Goal: Communication & Community: Answer question/provide support

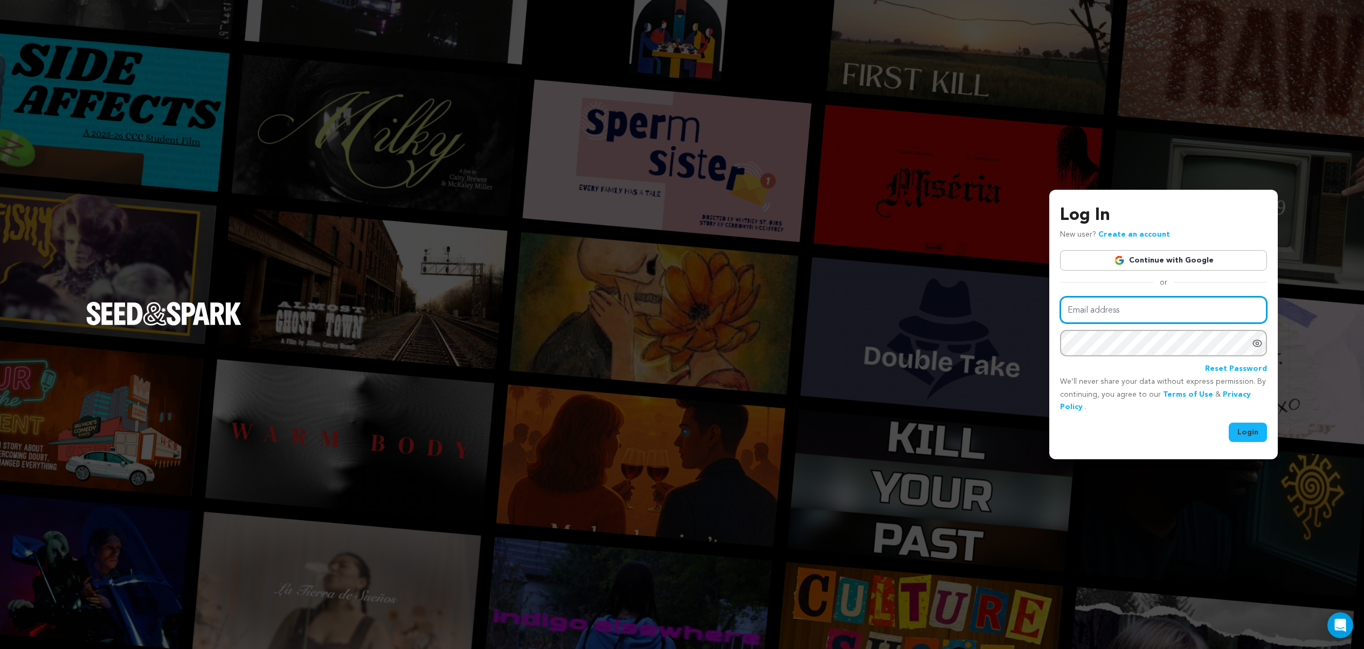
type input "[EMAIL_ADDRESS][DOMAIN_NAME]"
click at [1245, 430] on button "Login" at bounding box center [1247, 431] width 38 height 19
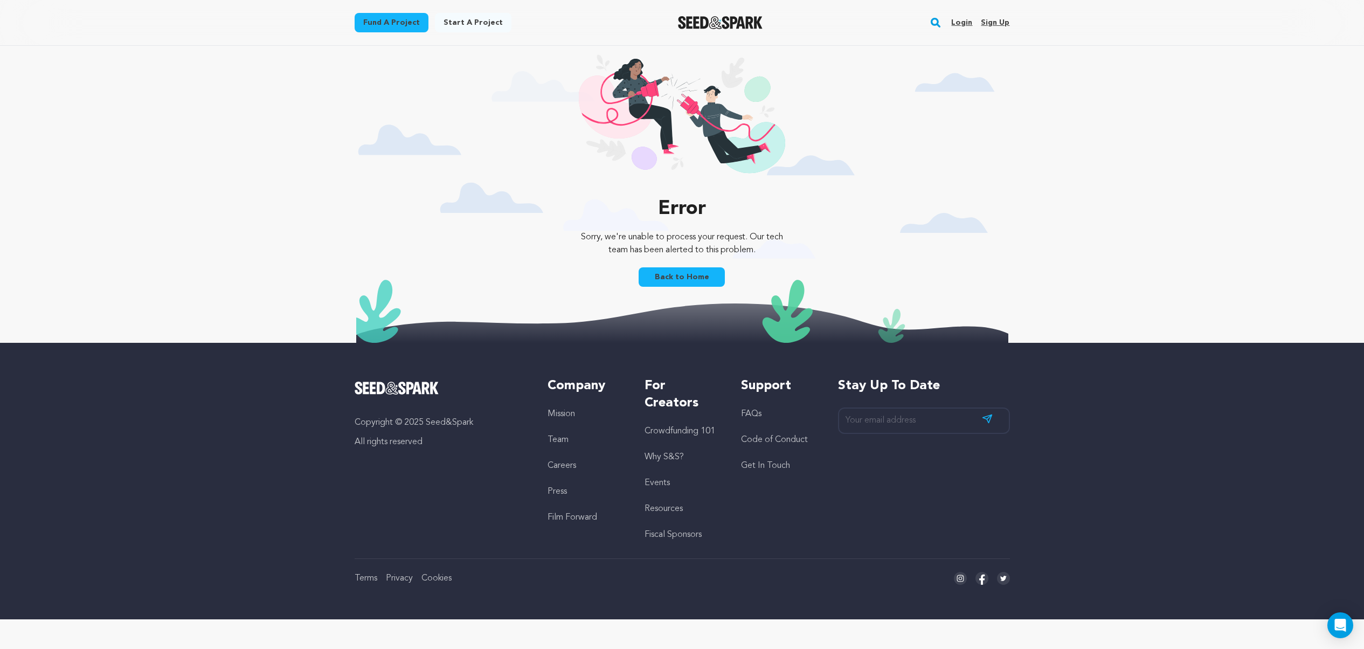
click at [963, 23] on link "Login" at bounding box center [961, 22] width 21 height 17
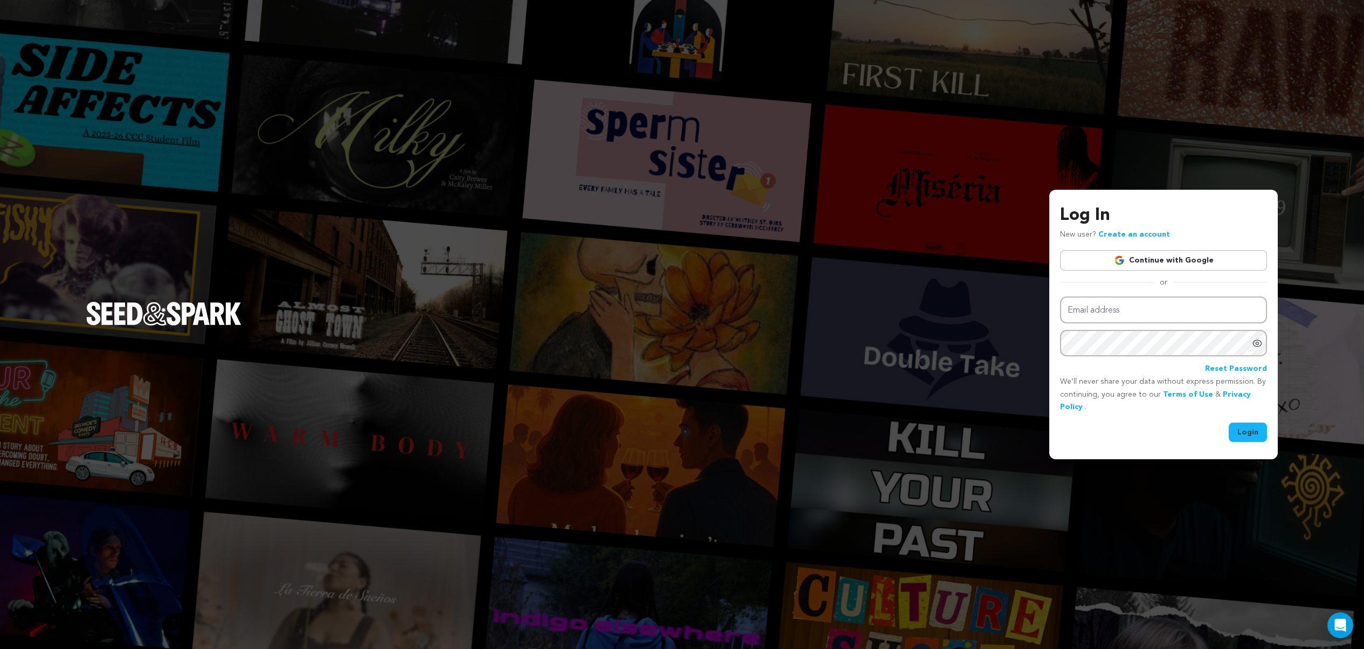
type input "[EMAIL_ADDRESS][DOMAIN_NAME]"
click at [1254, 432] on button "Login" at bounding box center [1247, 431] width 38 height 19
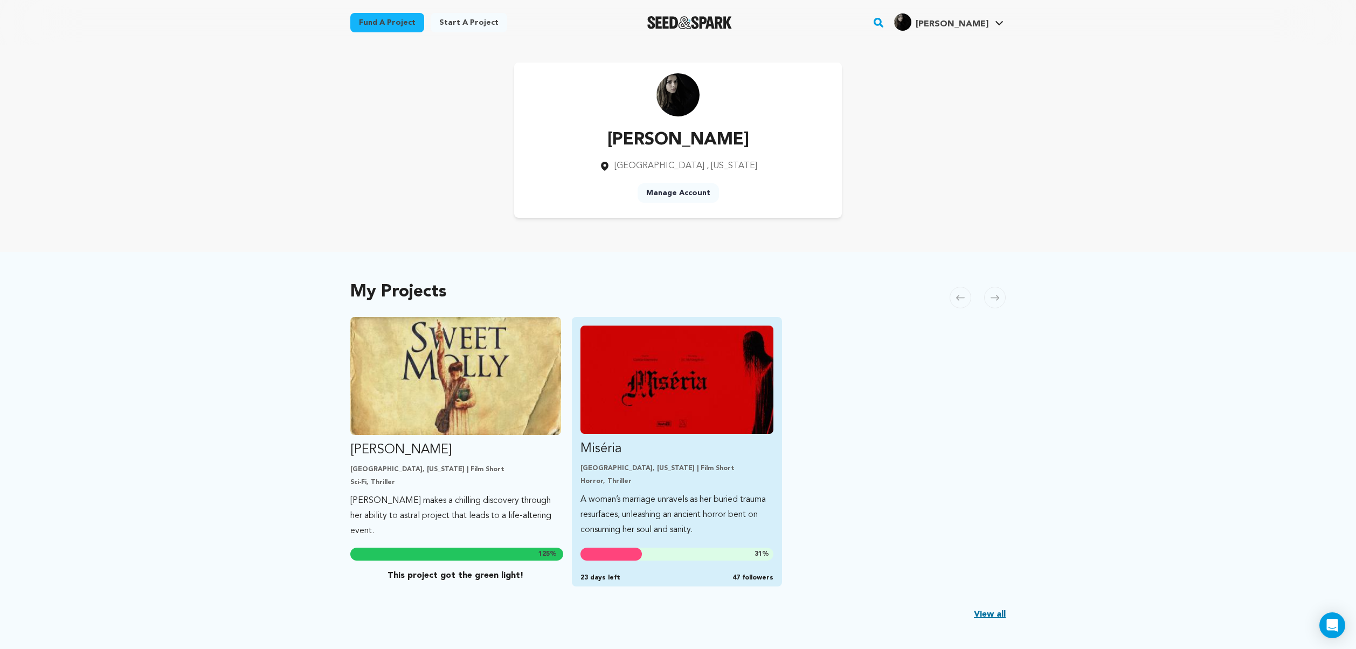
click at [705, 405] on img "Fund Miséria" at bounding box center [676, 379] width 193 height 108
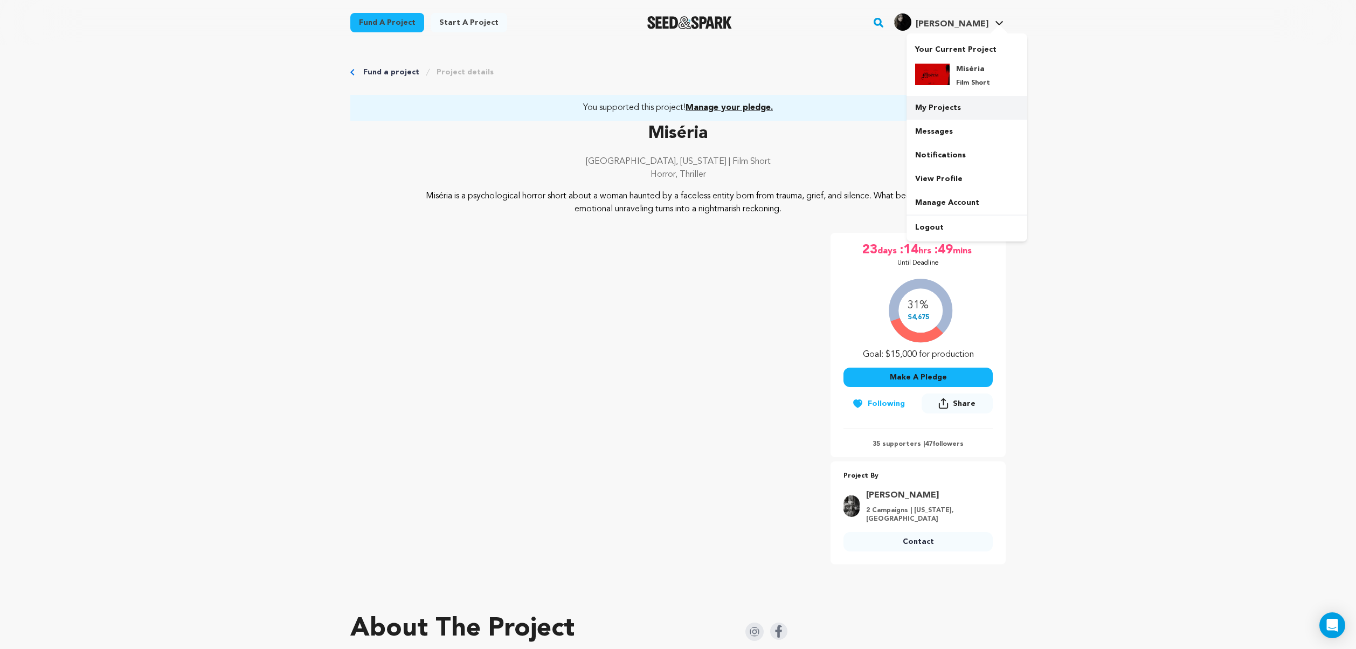
click at [963, 108] on link "My Projects" at bounding box center [966, 108] width 121 height 24
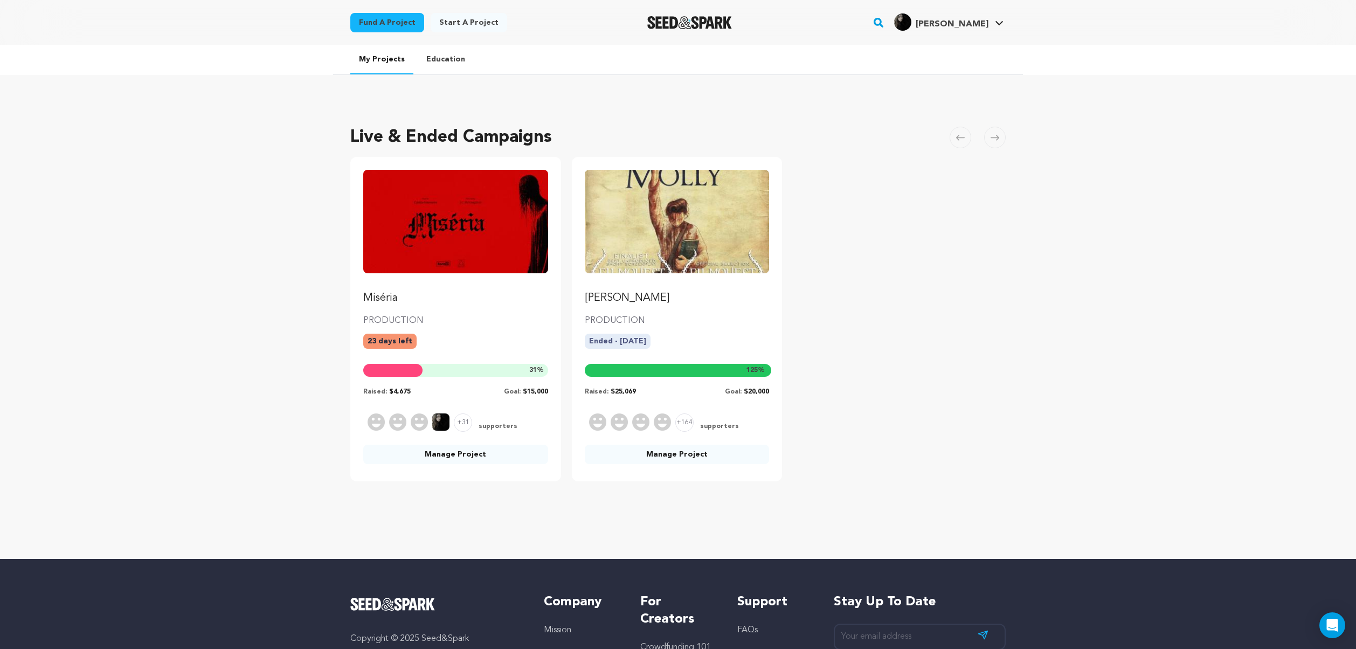
click at [450, 238] on img "Fund Miséria" at bounding box center [455, 221] width 185 height 103
click at [439, 453] on link "Manage Project" at bounding box center [455, 453] width 185 height 19
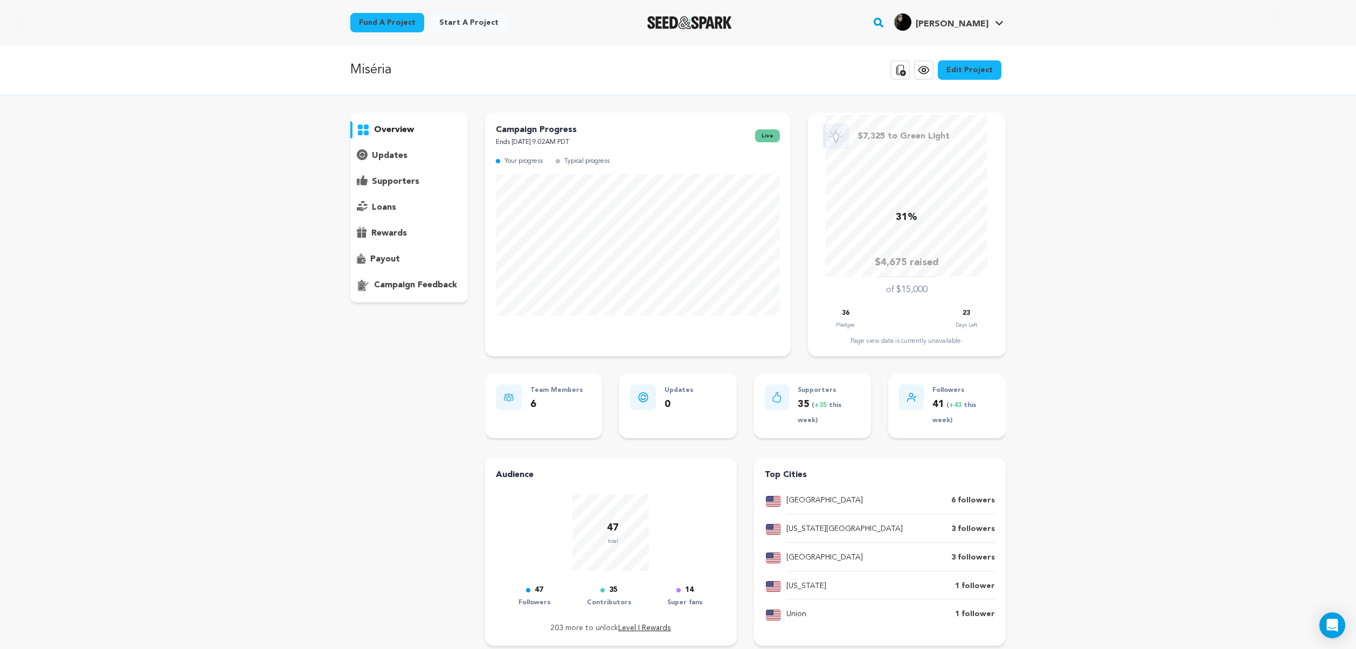
click at [393, 186] on p "supporters" at bounding box center [395, 181] width 47 height 13
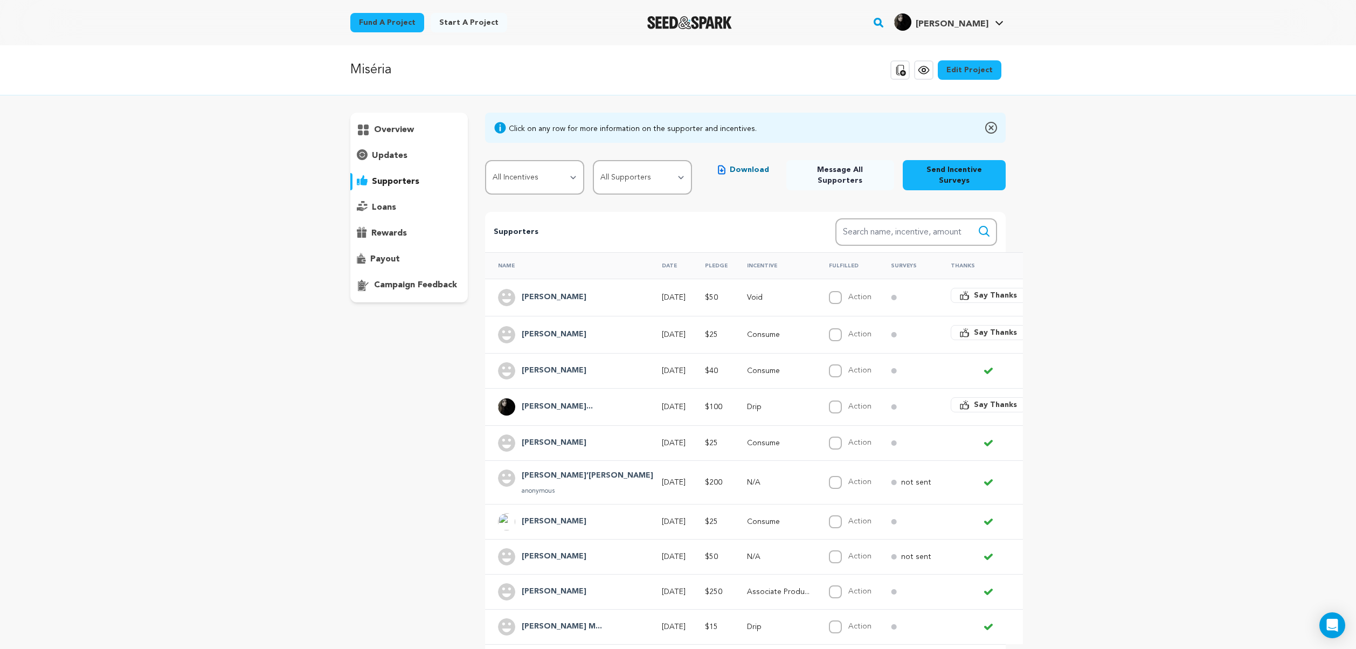
click at [558, 328] on h4 "[PERSON_NAME]" at bounding box center [554, 334] width 65 height 13
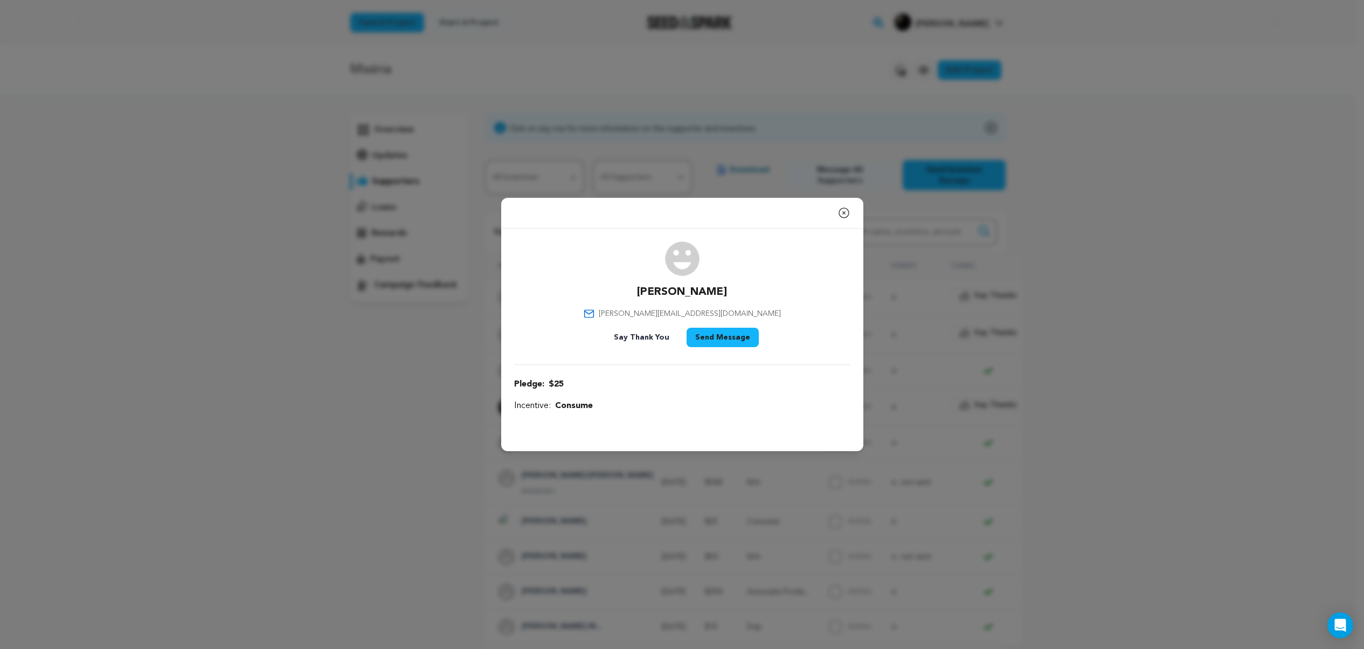
click at [701, 291] on p "[PERSON_NAME]" at bounding box center [682, 291] width 90 height 15
copy div "[PERSON_NAME]"
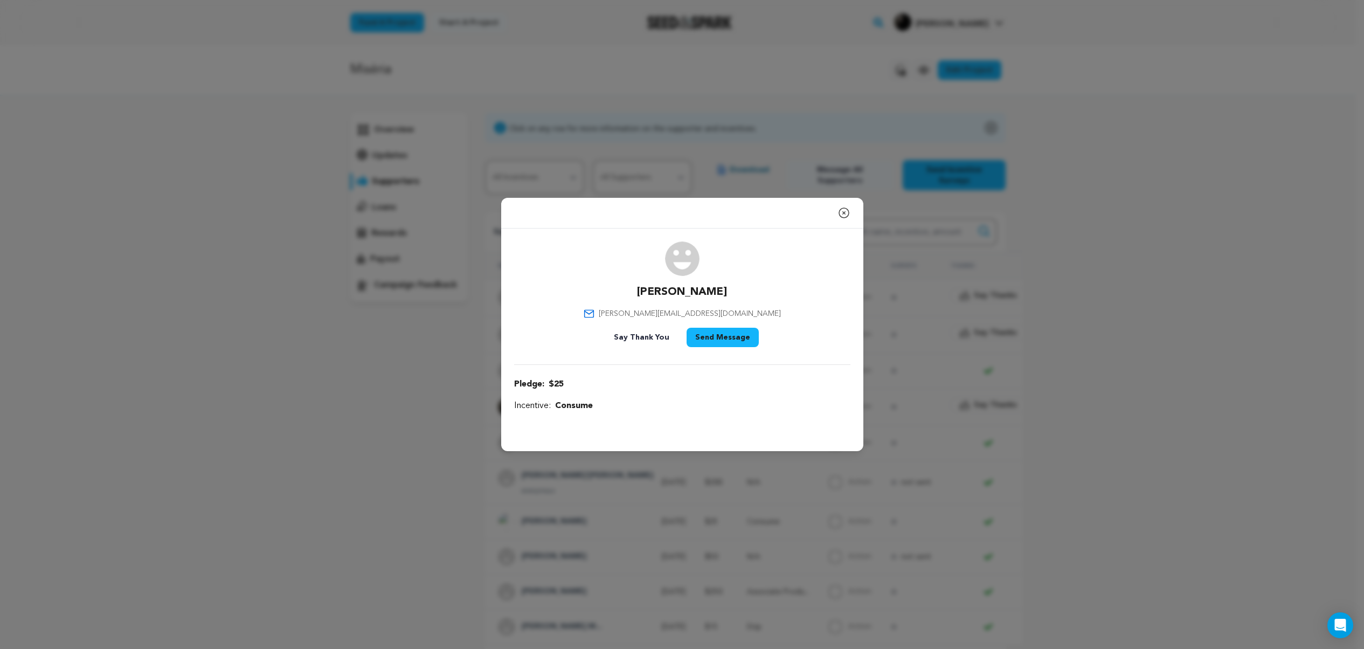
click at [663, 314] on span "[PERSON_NAME][EMAIL_ADDRESS][DOMAIN_NAME]" at bounding box center [690, 313] width 182 height 11
copy div "[PERSON_NAME][EMAIL_ADDRESS][DOMAIN_NAME]"
click at [841, 213] on icon "button" at bounding box center [843, 212] width 13 height 13
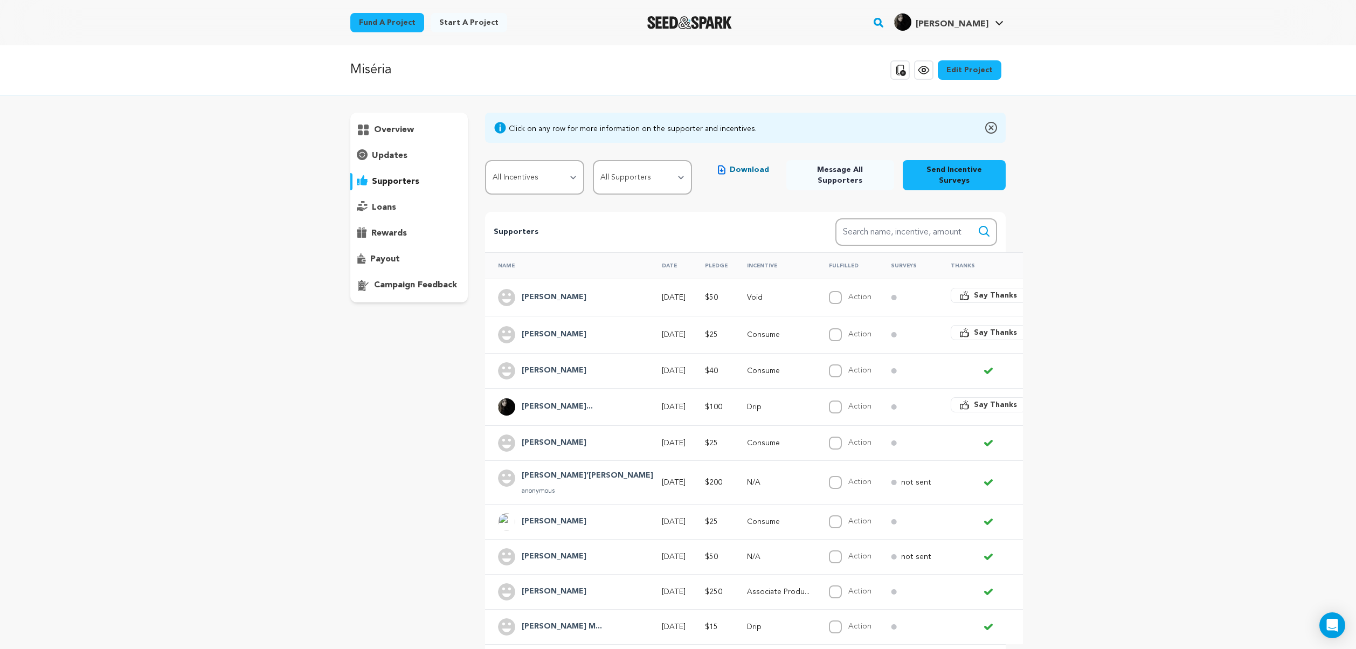
click at [536, 291] on h4 "[PERSON_NAME]" at bounding box center [554, 297] width 65 height 13
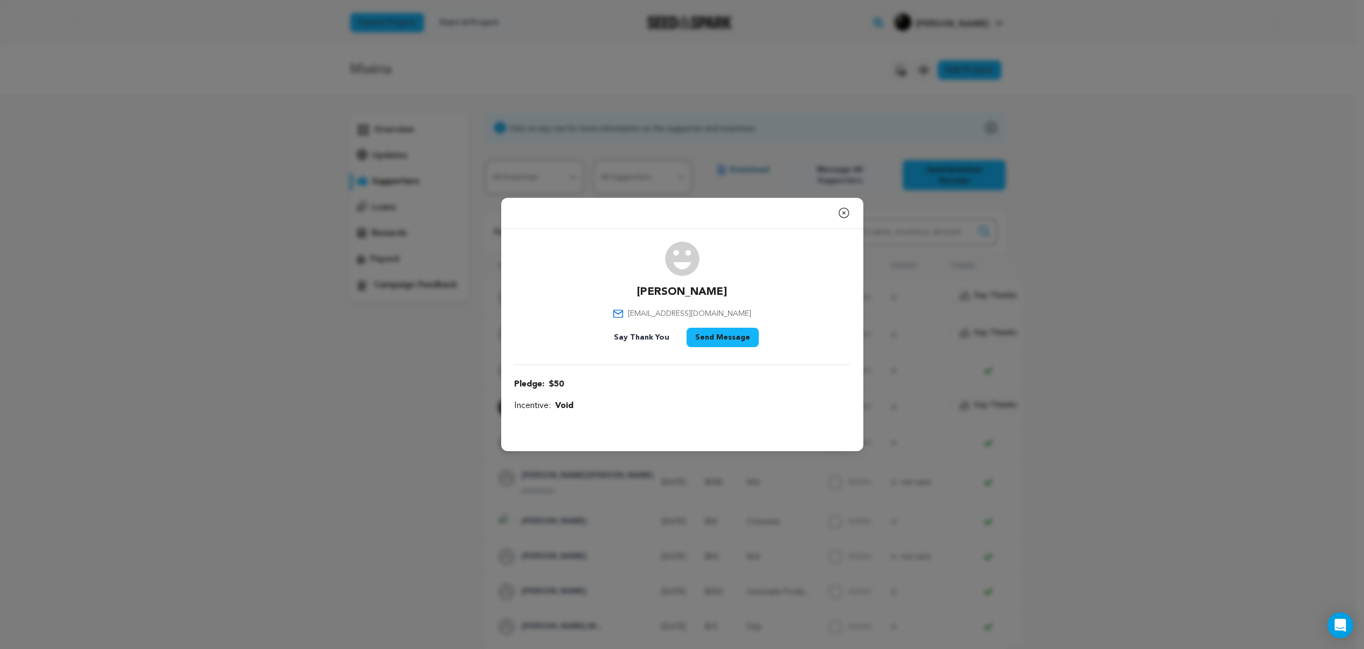
click at [694, 288] on p "[PERSON_NAME]" at bounding box center [682, 291] width 90 height 15
copy div "[PERSON_NAME]"
click at [666, 312] on span "[EMAIL_ADDRESS][DOMAIN_NAME]" at bounding box center [689, 313] width 123 height 11
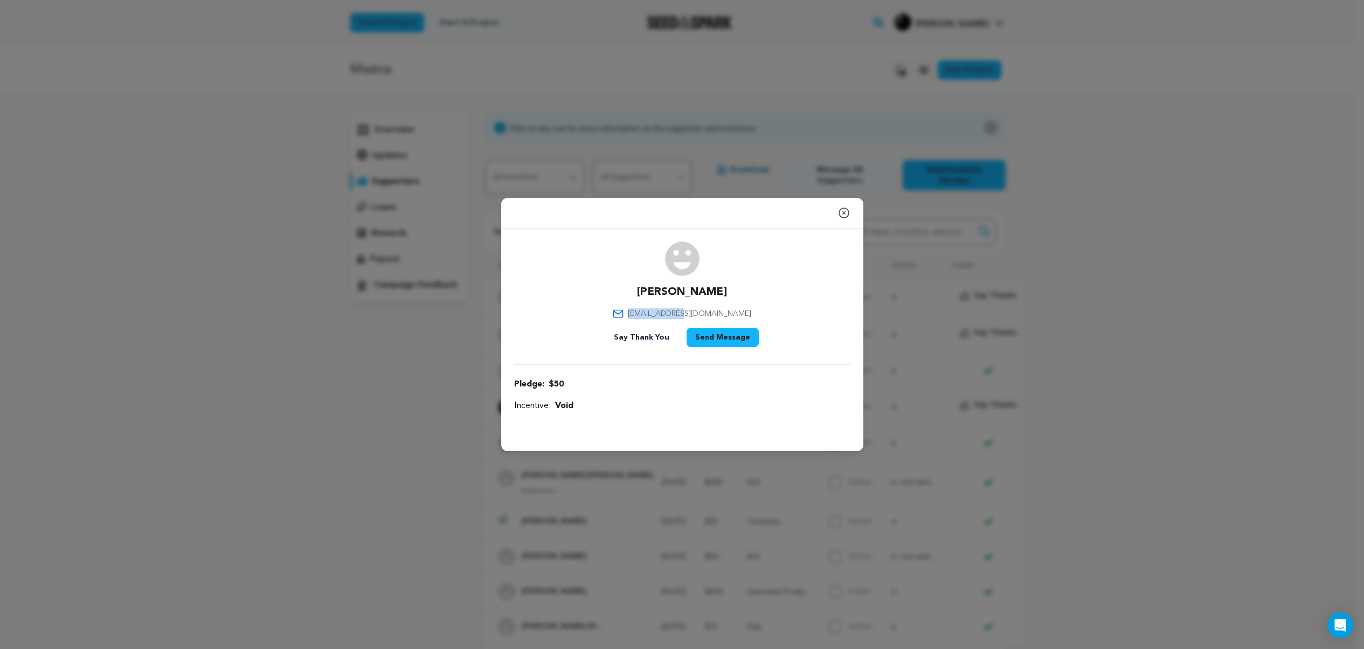
click at [666, 312] on span "[EMAIL_ADDRESS][DOMAIN_NAME]" at bounding box center [689, 313] width 123 height 11
copy div "[EMAIL_ADDRESS][DOMAIN_NAME]"
click at [843, 213] on icon "button" at bounding box center [843, 212] width 13 height 13
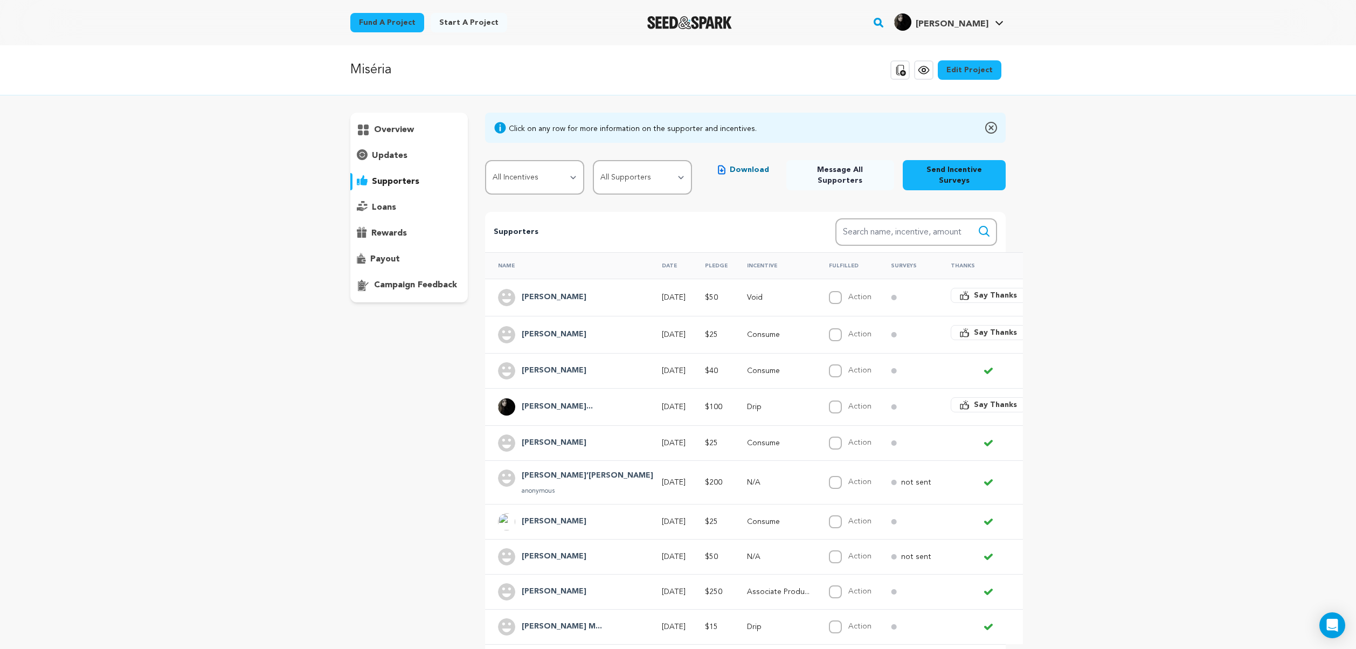
click at [974, 327] on span "Say Thanks" at bounding box center [995, 332] width 43 height 11
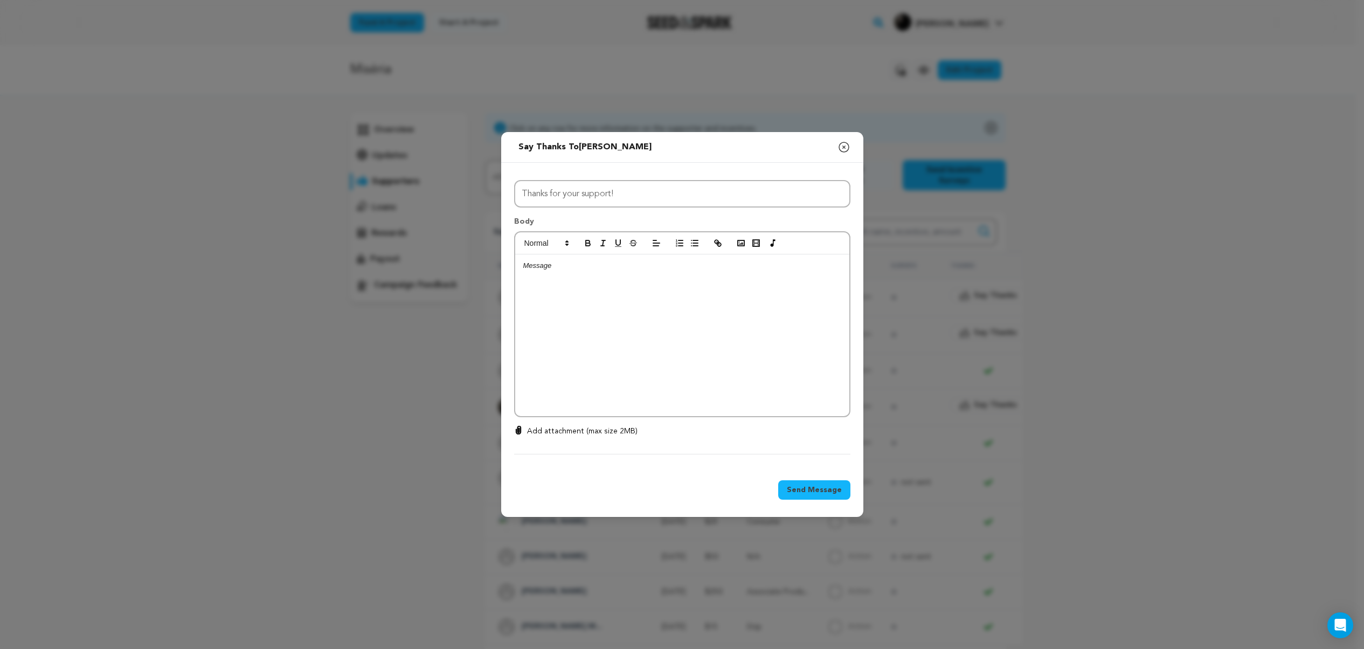
click at [552, 266] on p at bounding box center [682, 266] width 318 height 10
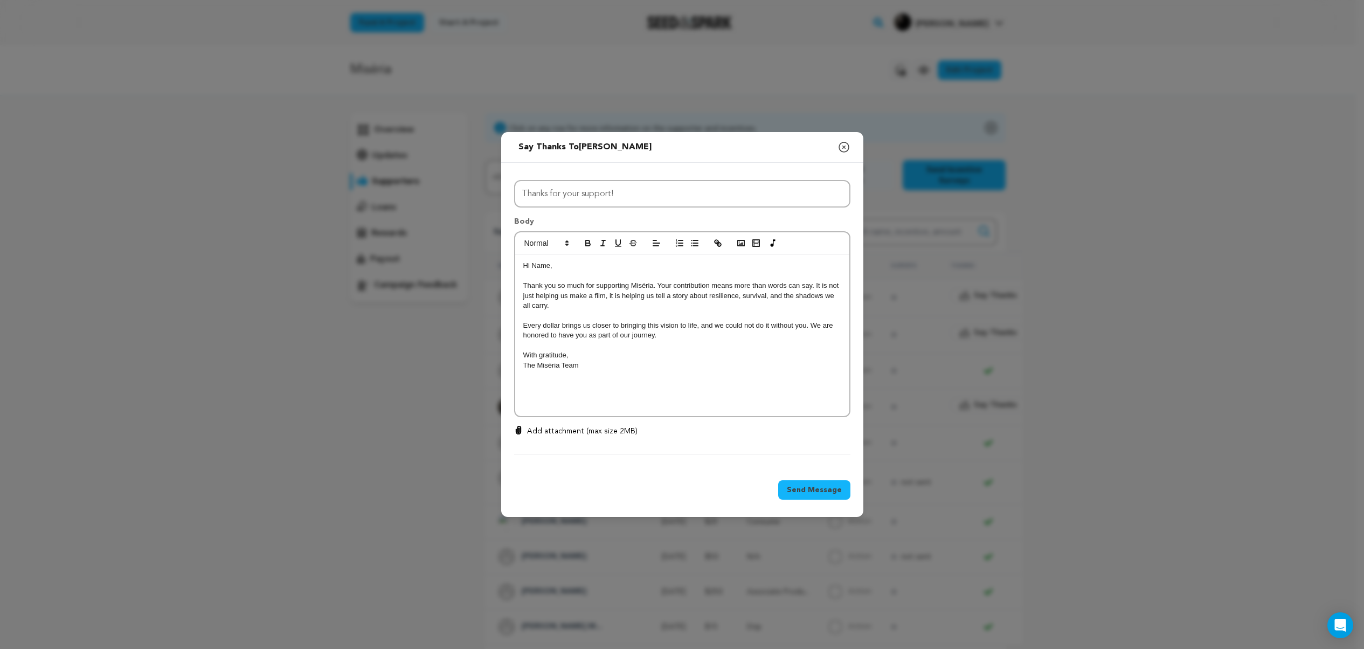
click at [540, 267] on p "Hi Name," at bounding box center [682, 266] width 318 height 10
click at [678, 194] on input "Thanks for your support!" at bounding box center [682, 193] width 336 height 27
paste input "Your support means the world"
paste input "text"
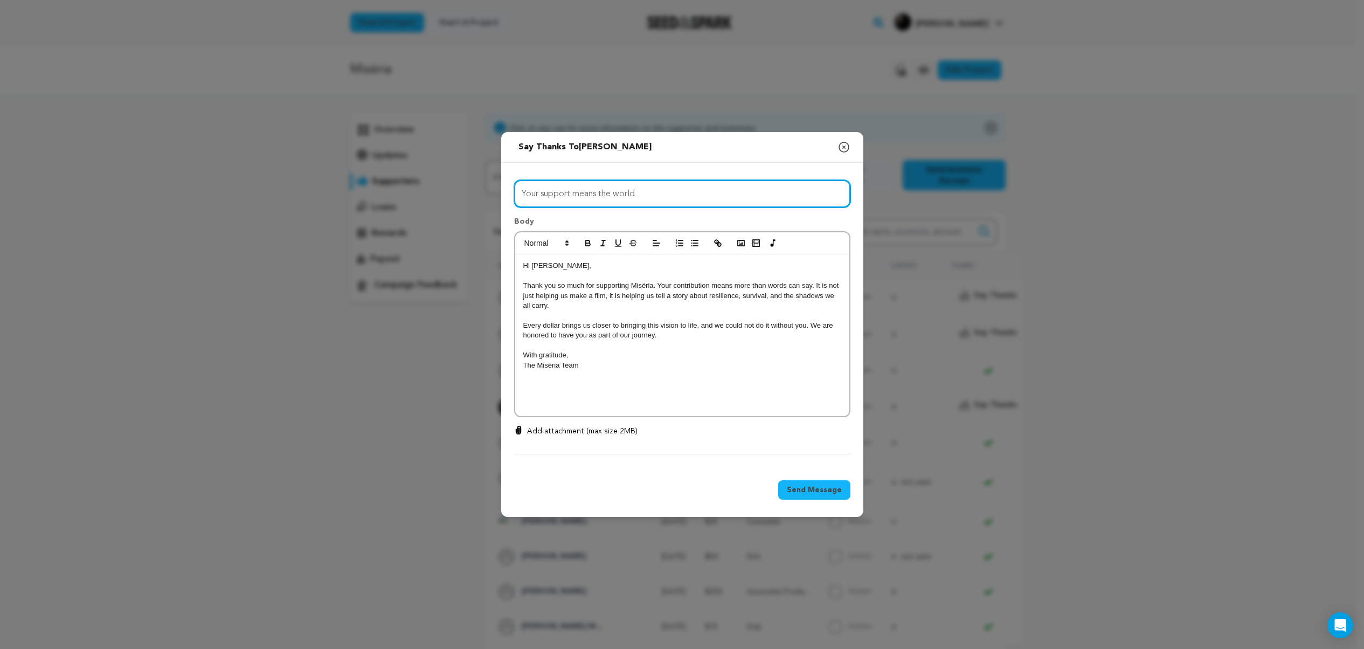
type input "Your support means the world"
click at [693, 482] on div "Send Message" at bounding box center [684, 489] width 332 height 19
click at [811, 489] on span "Send Message" at bounding box center [814, 489] width 55 height 11
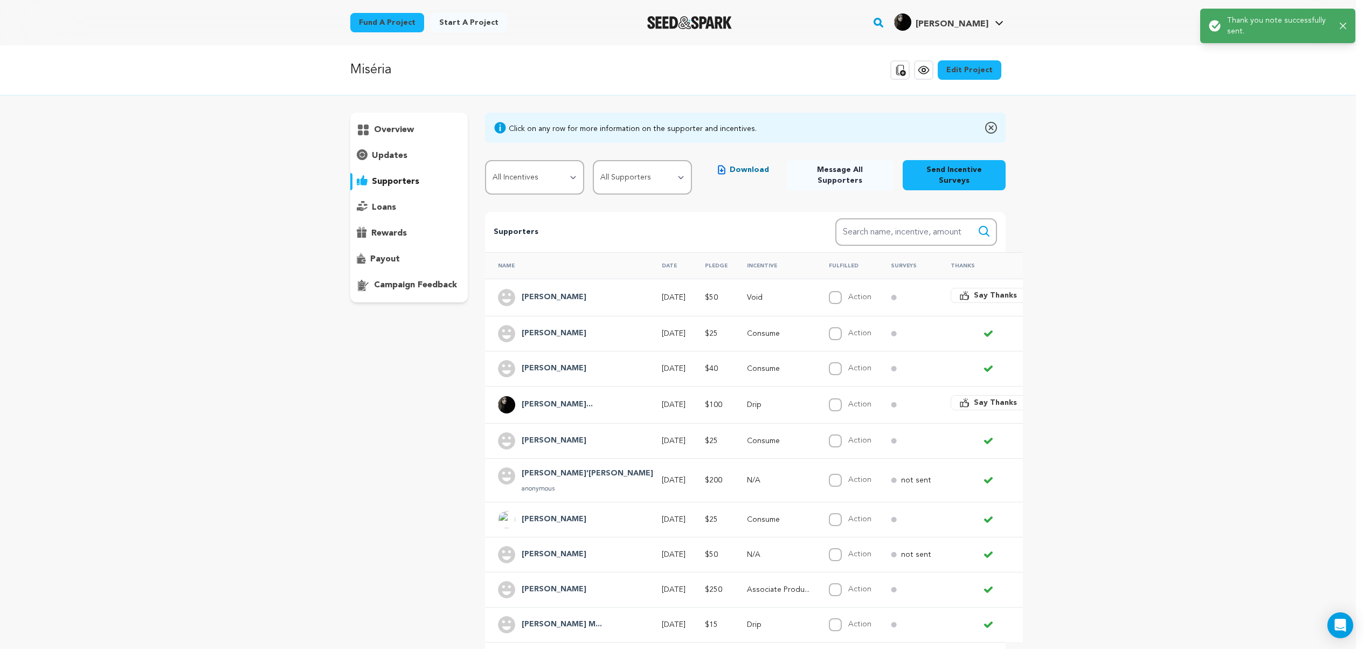
click at [974, 290] on span "Say Thanks" at bounding box center [995, 295] width 43 height 11
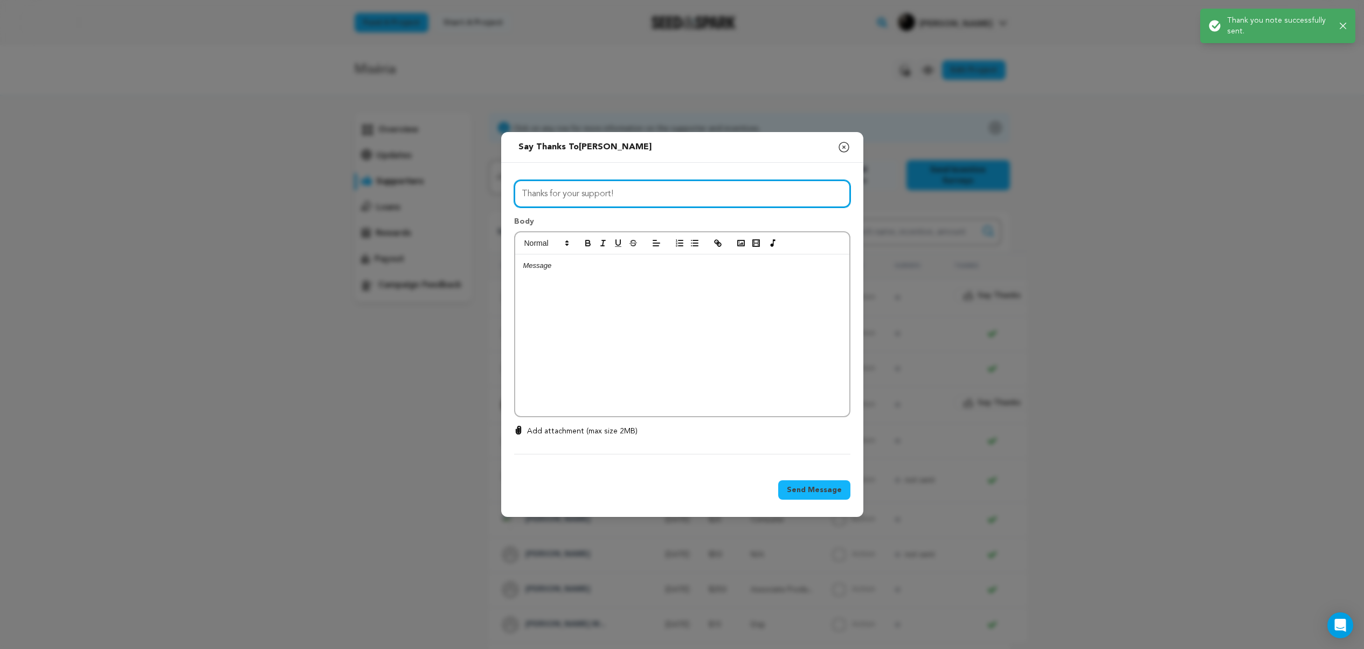
click at [662, 192] on input "Thanks for your support!" at bounding box center [682, 193] width 336 height 27
paste input "Your support means the world"
click at [661, 193] on input "Thanks for your support!Your support means the world" at bounding box center [682, 193] width 336 height 27
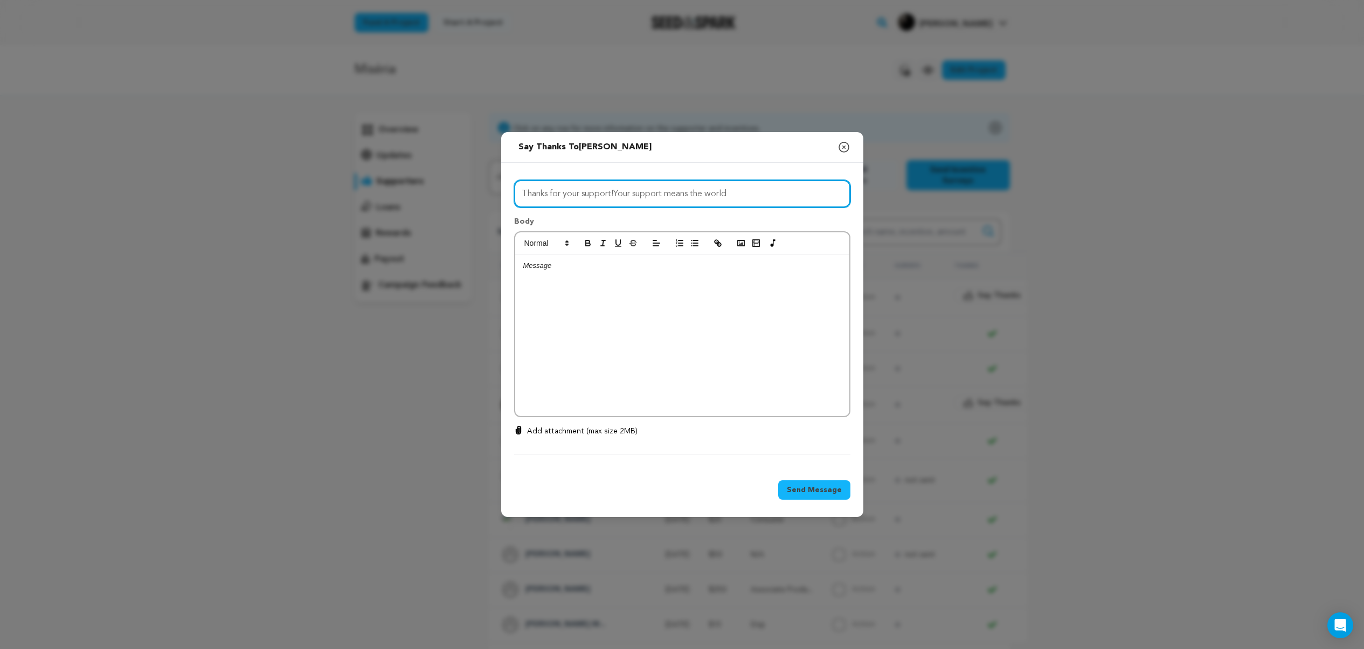
paste input "you for believing in [GEOGRAPHIC_DATA]"
type input "Thank you for believing in [GEOGRAPHIC_DATA]"
click at [589, 286] on div at bounding box center [682, 335] width 334 height 162
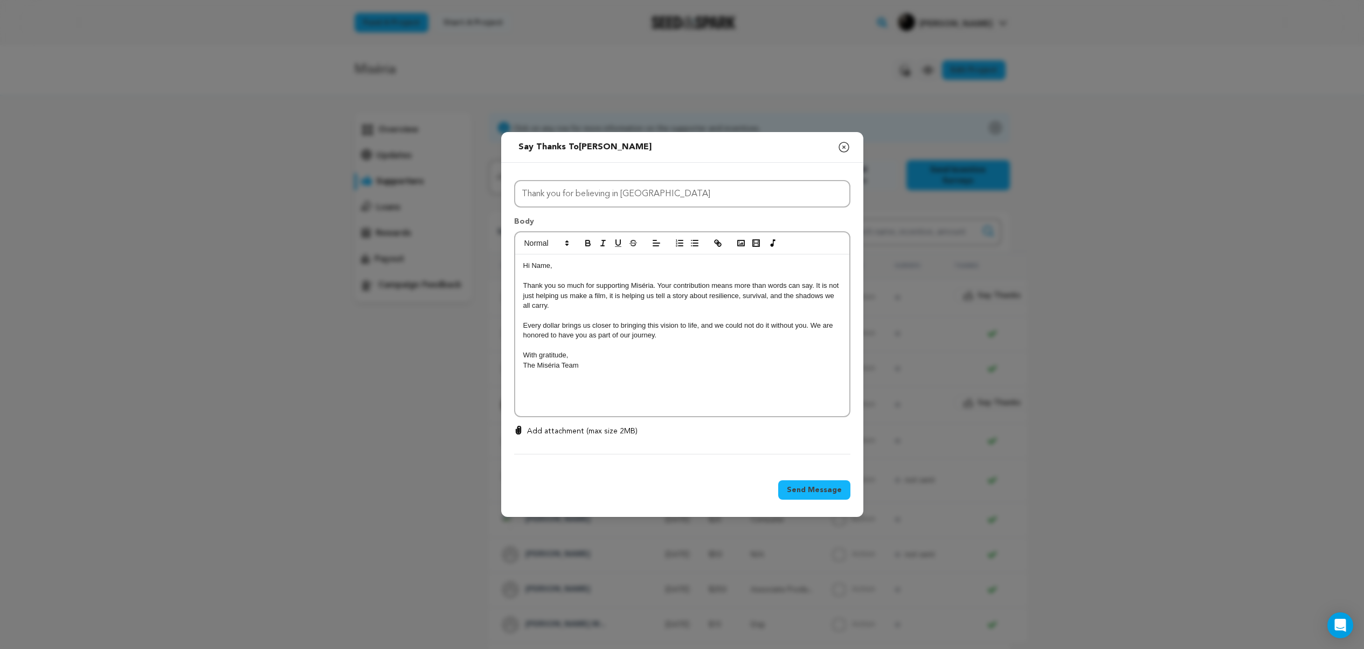
click at [544, 266] on p "Hi Name," at bounding box center [682, 266] width 318 height 10
click at [808, 493] on span "Send Message" at bounding box center [814, 489] width 55 height 11
